Goal: Task Accomplishment & Management: Manage account settings

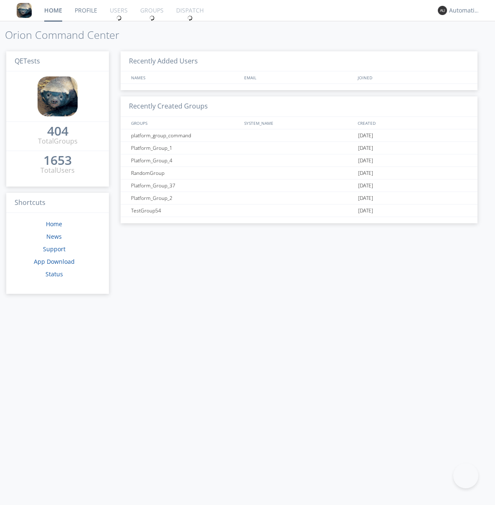
click at [54, 157] on div "1653" at bounding box center [57, 160] width 28 height 8
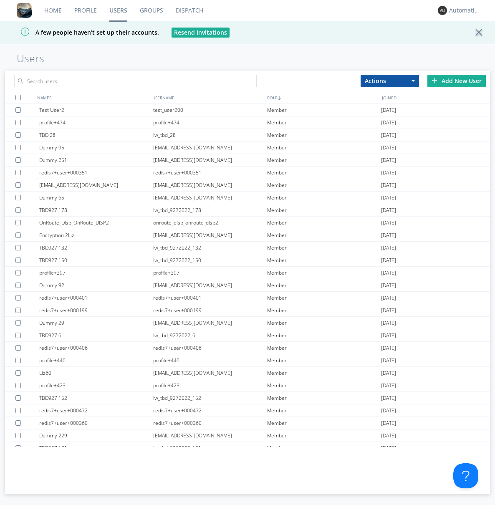
click at [456, 80] on div "Add New User" at bounding box center [456, 81] width 58 height 13
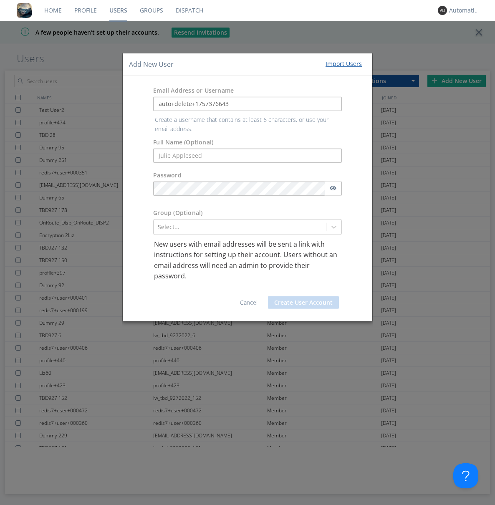
type input "auto+delete+1757376643"
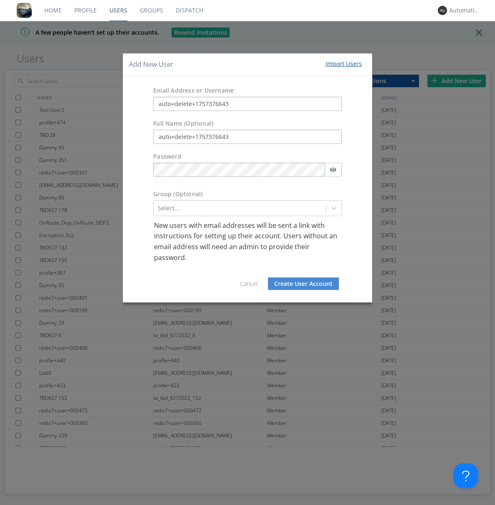
click at [303, 284] on button "Create User Account" at bounding box center [303, 283] width 71 height 13
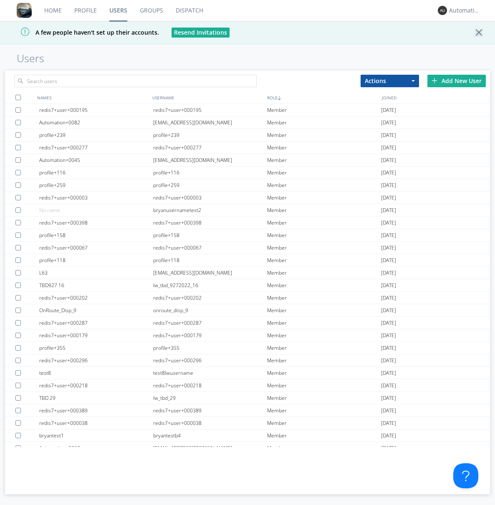
click at [151, 10] on link "Groups" at bounding box center [151, 10] width 36 height 21
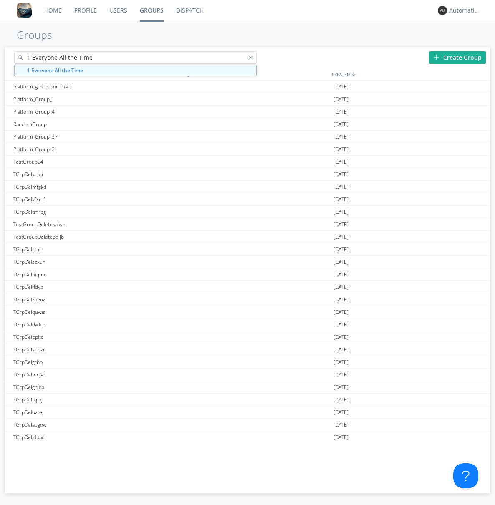
type input "1 Everyone All the Time"
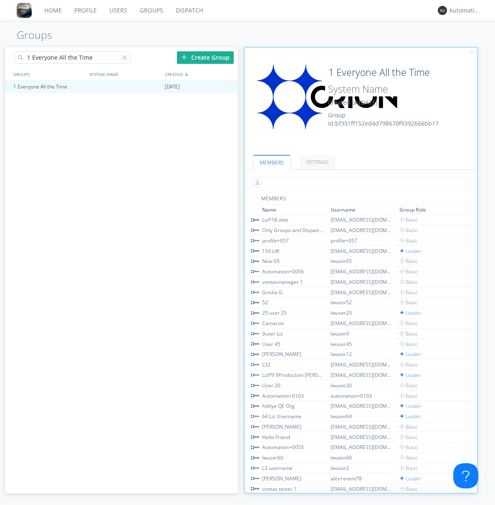
click at [359, 182] on input "text" at bounding box center [360, 182] width 221 height 13
type input "auto+delete+1757376643"
